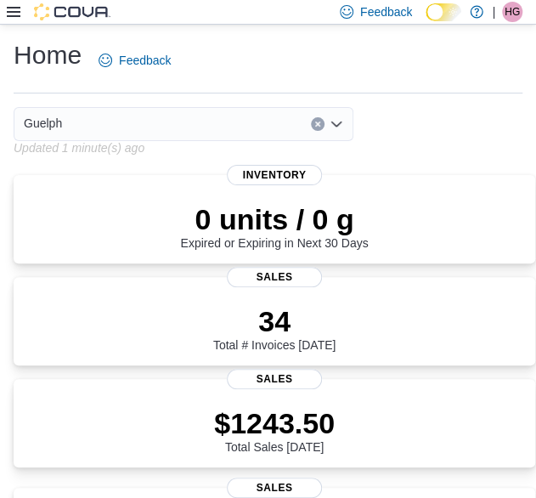
click at [304, 53] on div "Home Feedback" at bounding box center [268, 60] width 509 height 44
